Goal: Browse casually

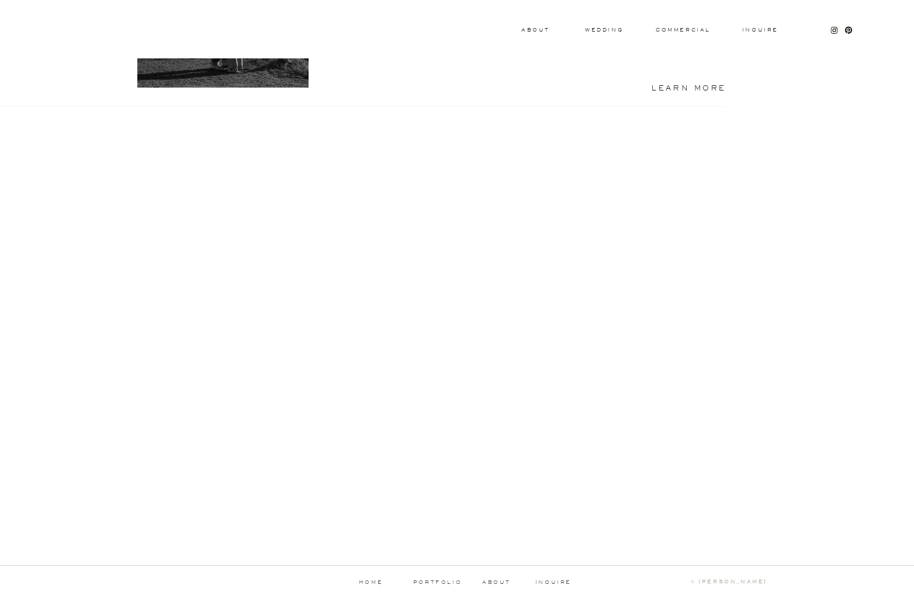
scroll to position [1014, 0]
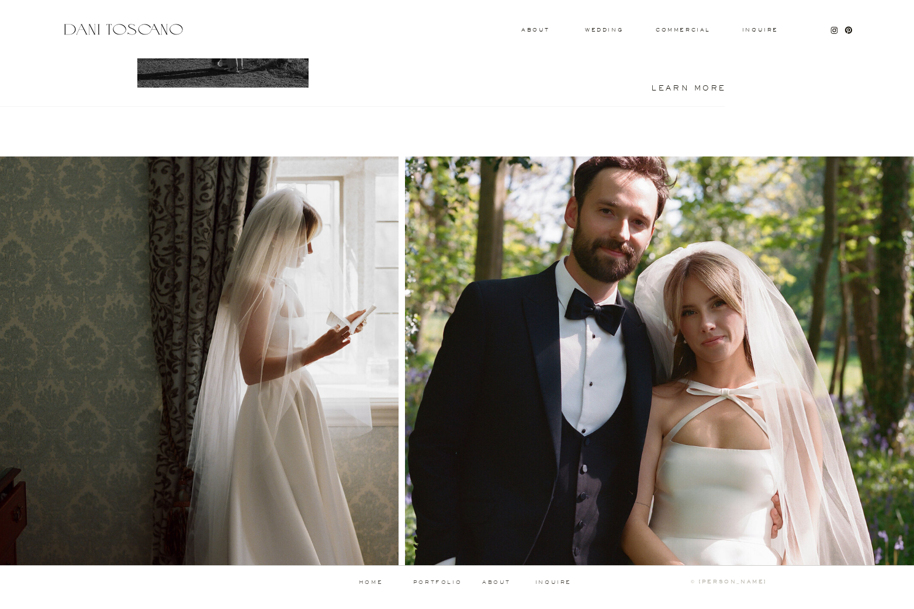
click at [436, 582] on p "portfolio" at bounding box center [437, 582] width 58 height 5
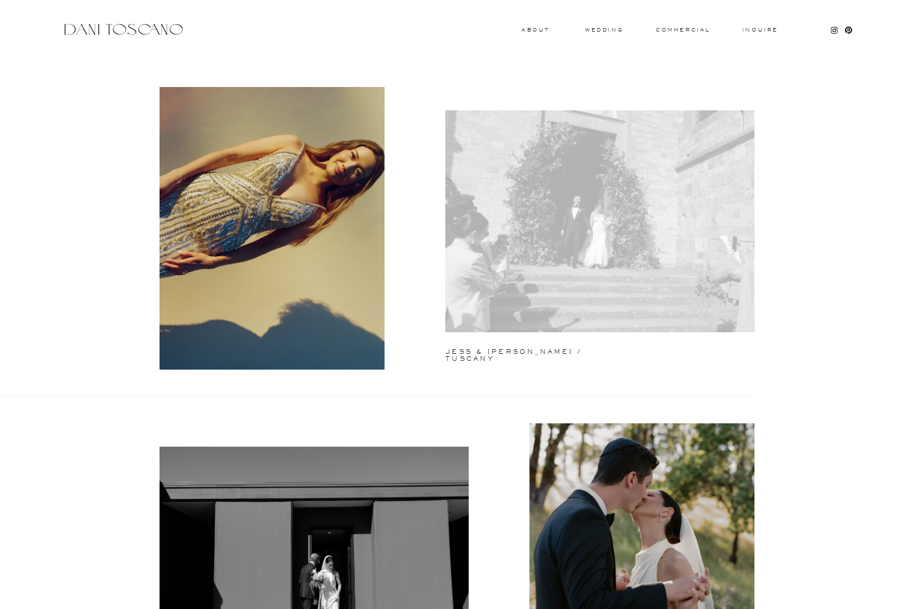
click at [542, 262] on div at bounding box center [599, 221] width 309 height 222
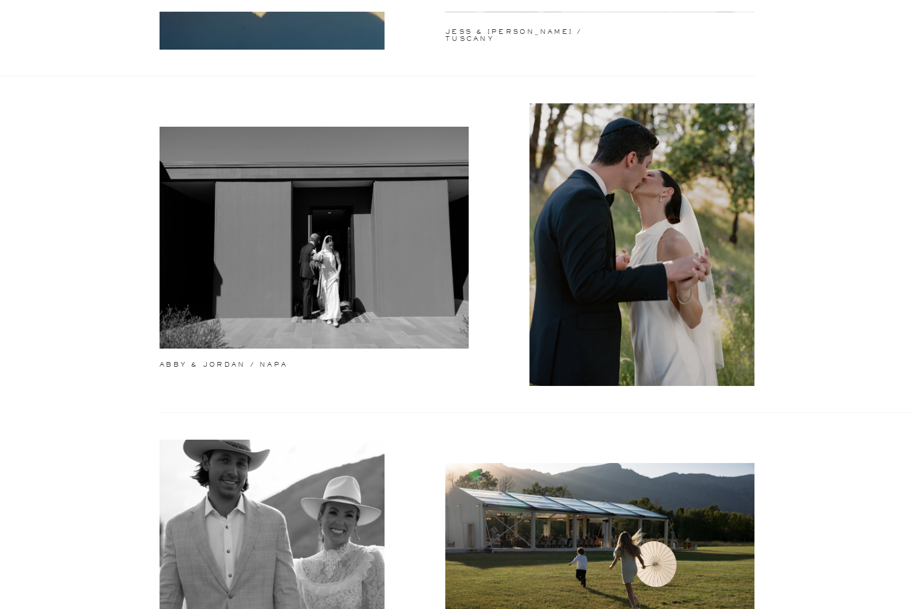
scroll to position [325, 0]
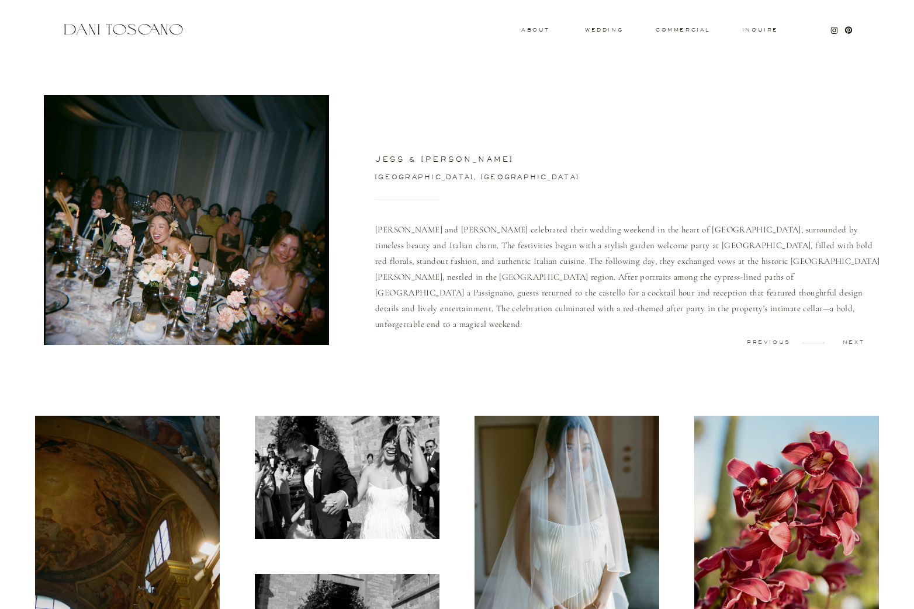
click at [136, 197] on div at bounding box center [186, 220] width 285 height 250
click at [179, 246] on div at bounding box center [186, 220] width 285 height 250
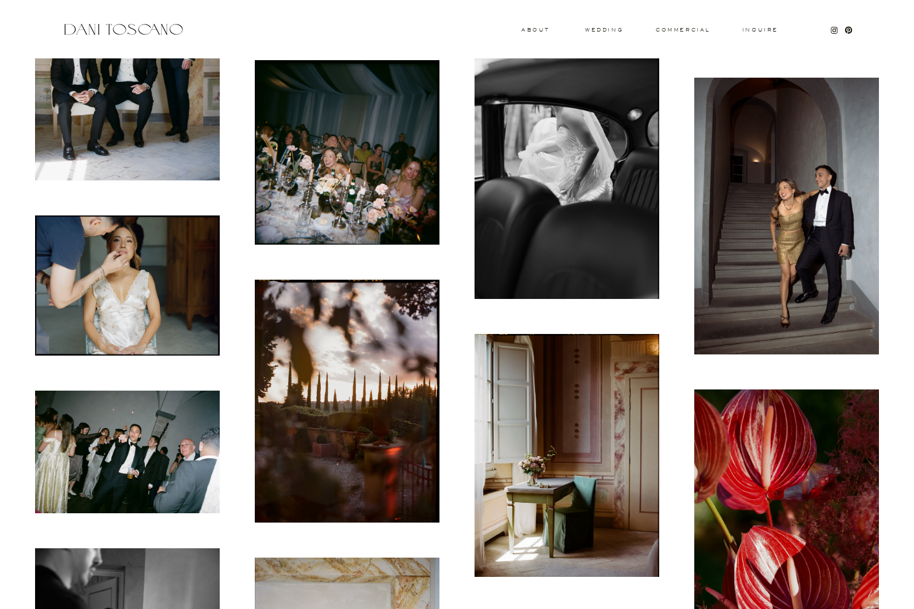
scroll to position [952, 0]
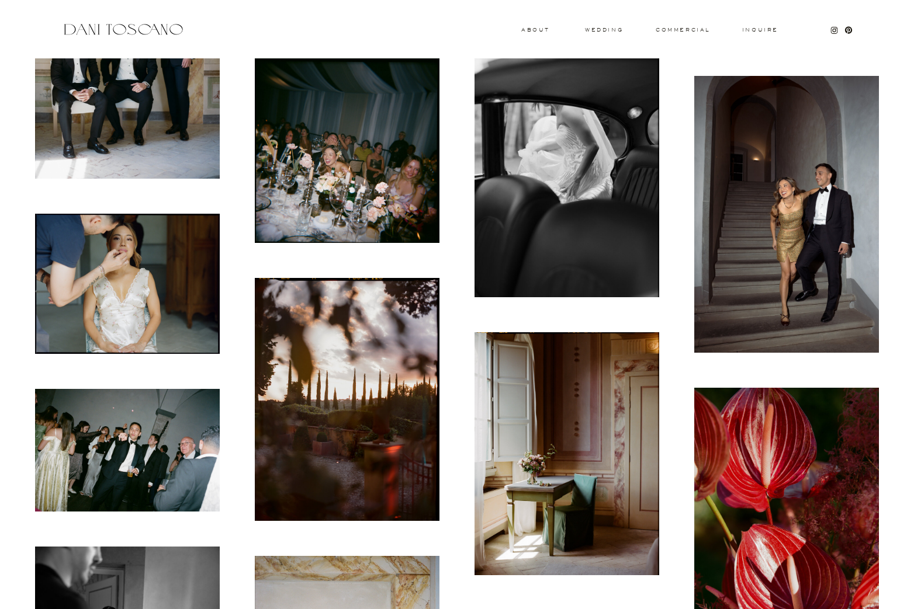
click at [330, 153] on img at bounding box center [347, 150] width 185 height 185
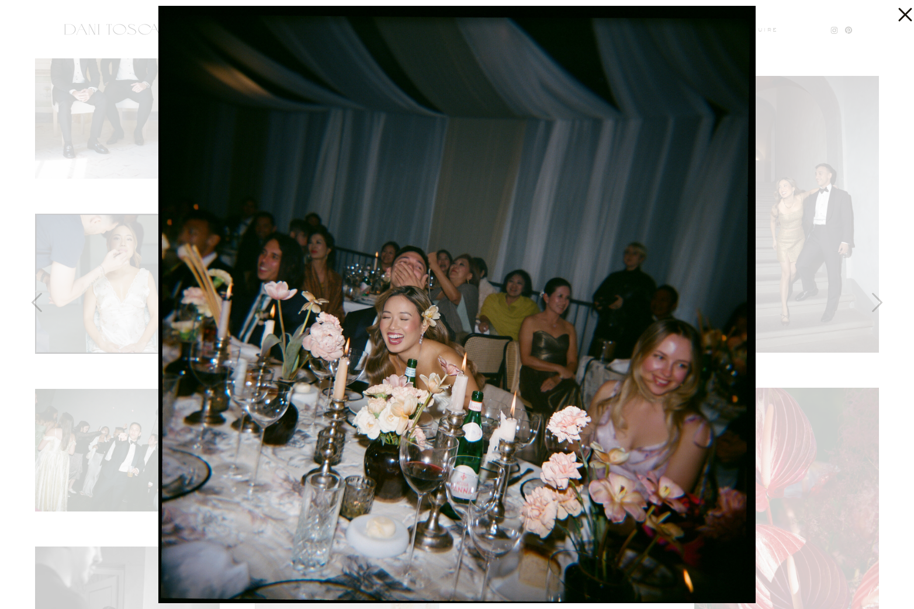
click at [903, 12] on icon at bounding box center [904, 14] width 13 height 13
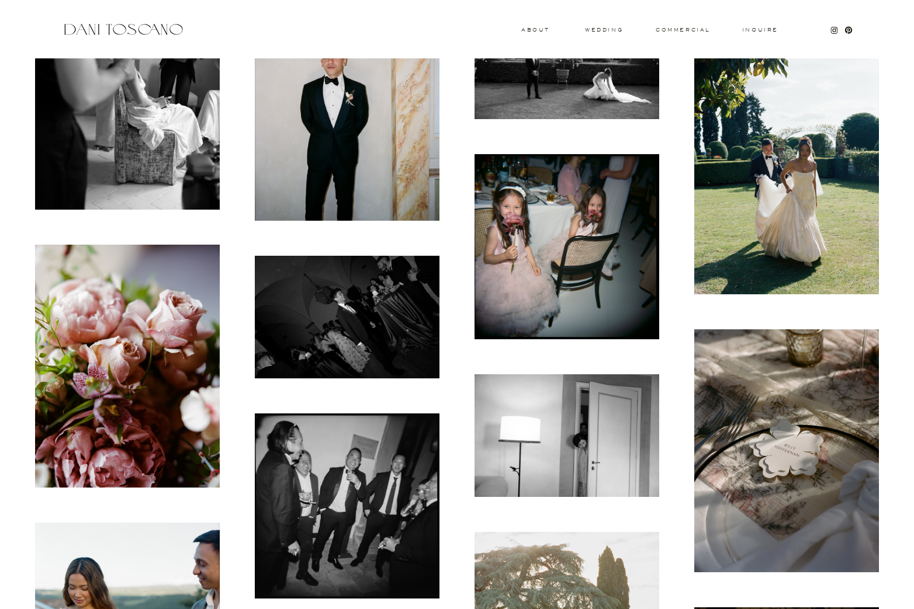
scroll to position [1569, 0]
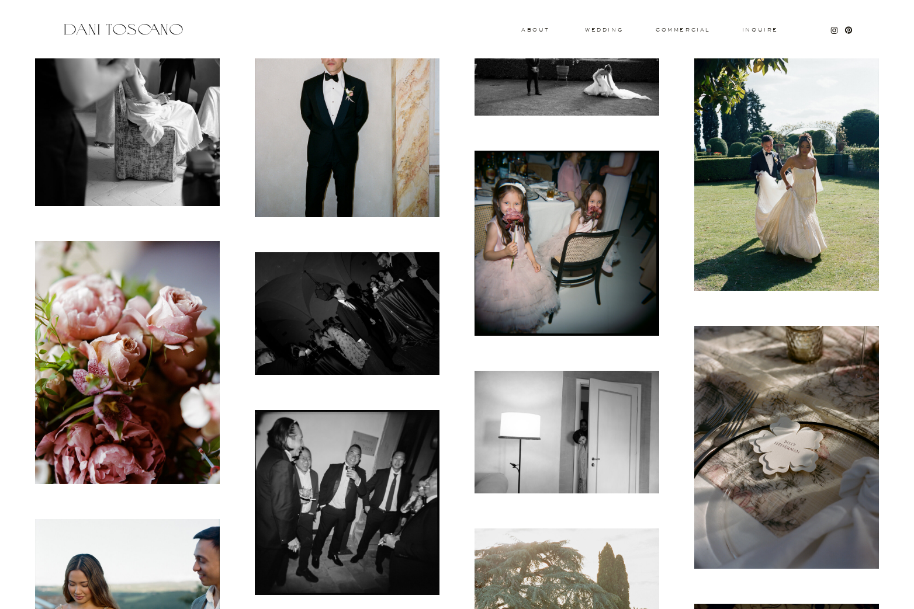
click at [783, 195] on img at bounding box center [786, 169] width 185 height 243
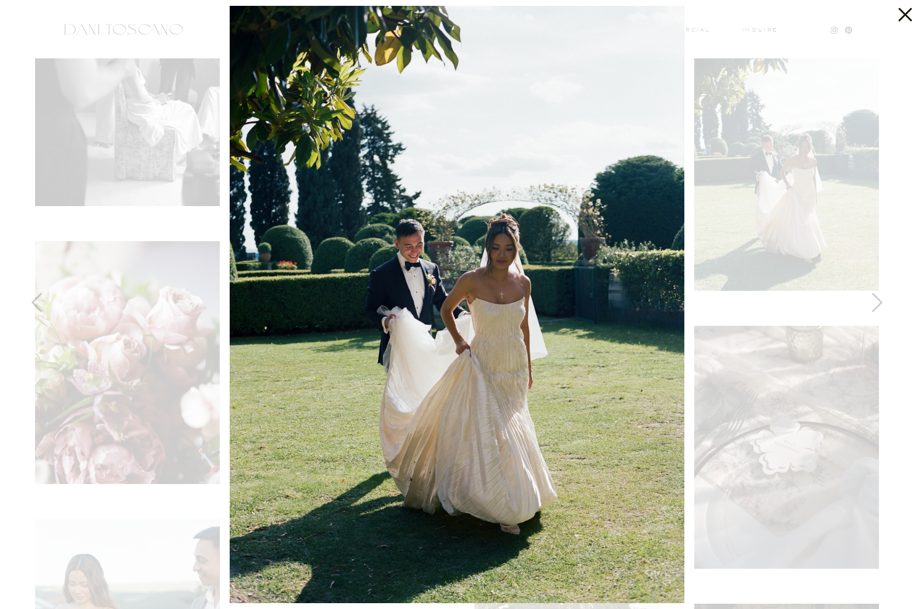
click at [897, 13] on icon at bounding box center [901, 11] width 23 height 23
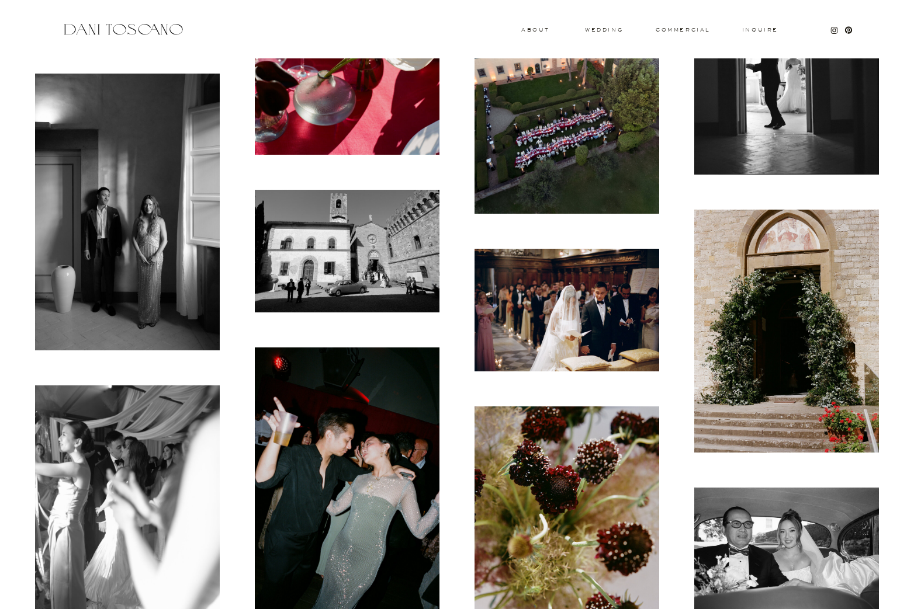
scroll to position [5257, 0]
